Goal: Check status

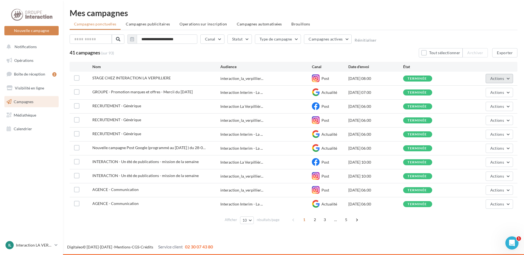
click at [499, 77] on span "Actions" at bounding box center [497, 78] width 14 height 5
click at [494, 93] on button "Voir les résultats" at bounding box center [485, 91] width 55 height 14
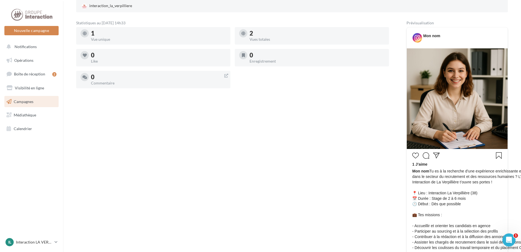
scroll to position [82, 0]
click at [417, 163] on div "1 J’aime" at bounding box center [457, 165] width 90 height 7
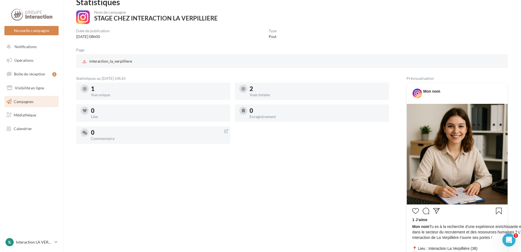
scroll to position [0, 0]
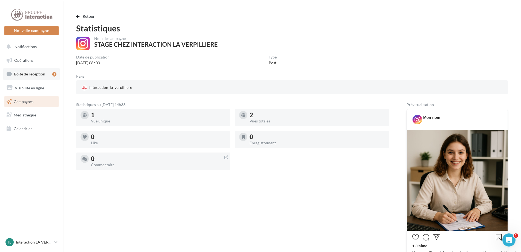
click at [40, 77] on link "Boîte de réception 2" at bounding box center [31, 74] width 56 height 12
